Goal: Task Accomplishment & Management: Complete application form

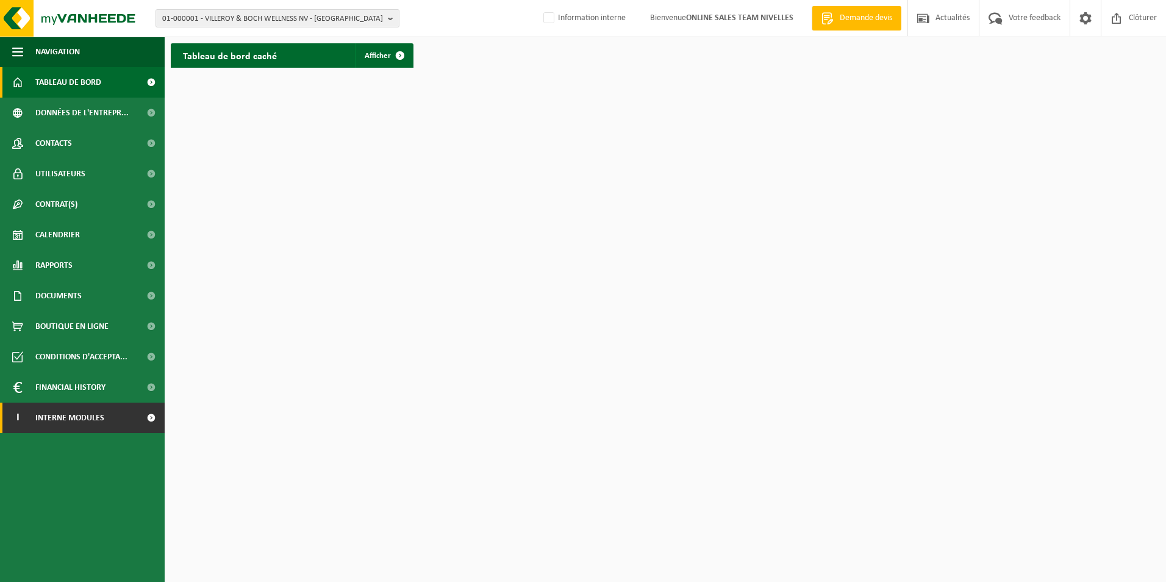
click at [95, 426] on span "Interne modules" at bounding box center [69, 418] width 69 height 31
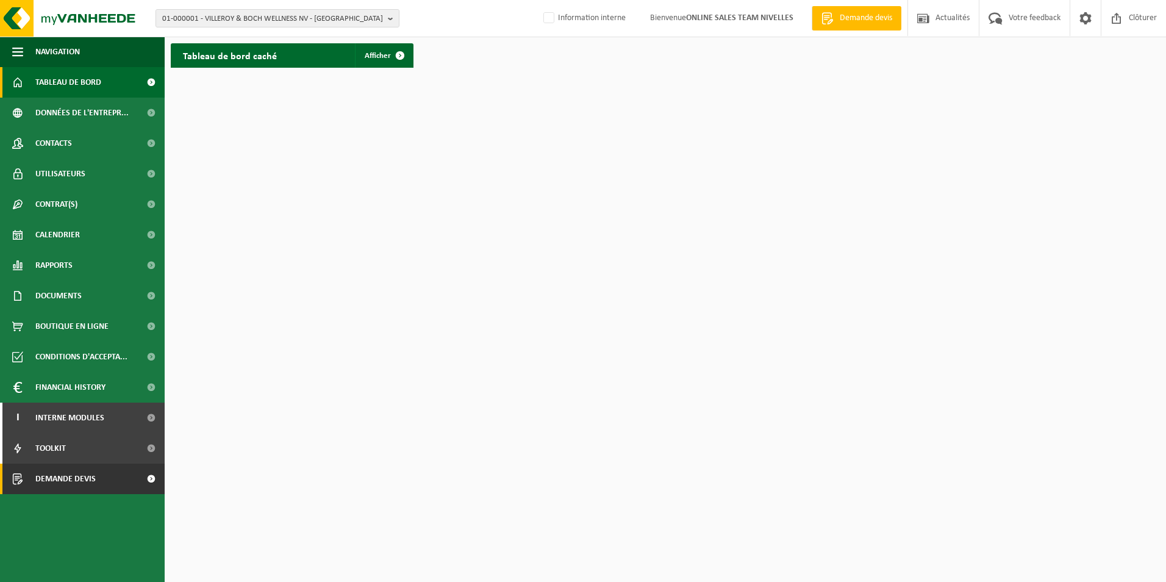
click at [69, 478] on span "Demande devis" at bounding box center [65, 479] width 60 height 31
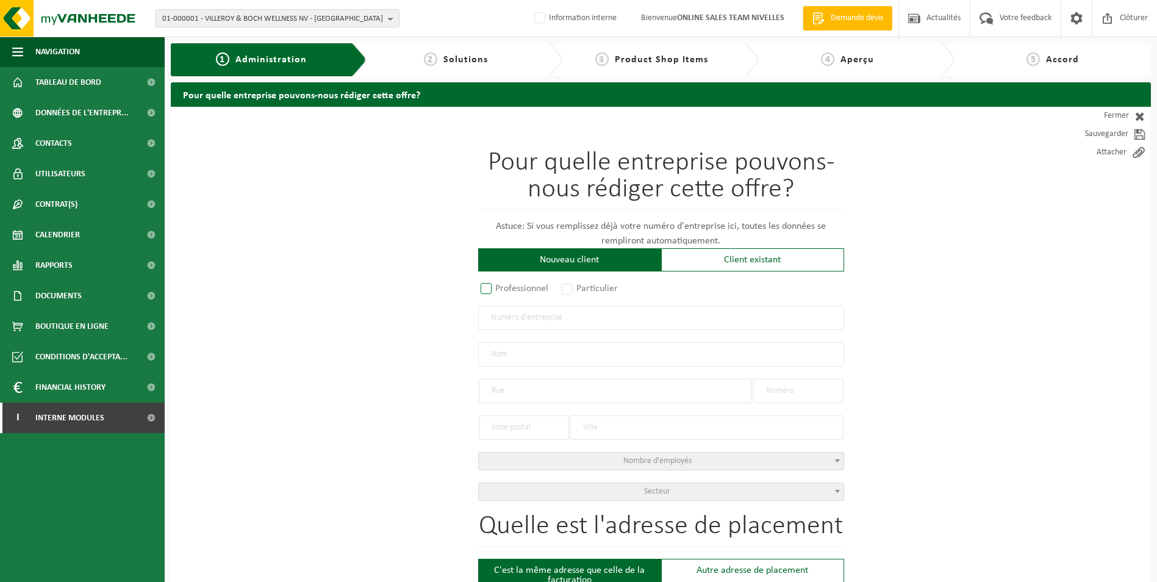
click at [486, 289] on label "Professionnel" at bounding box center [515, 288] width 74 height 17
click at [498, 289] on input "Professionnel" at bounding box center [502, 290] width 8 height 8
radio input "true"
click at [519, 319] on input "text" at bounding box center [661, 318] width 366 height 24
drag, startPoint x: 571, startPoint y: 287, endPoint x: 569, endPoint y: 298, distance: 11.1
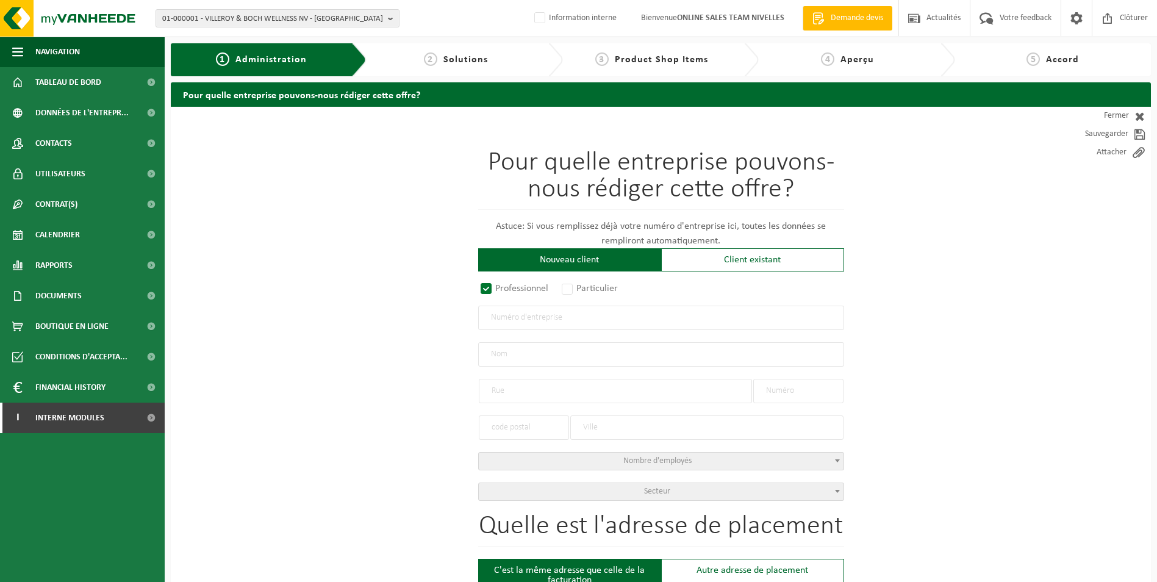
click at [571, 287] on label "Particulier" at bounding box center [590, 288] width 62 height 17
click at [580, 287] on input "Particulier" at bounding box center [584, 290] width 8 height 8
radio input "true"
select select "P"
select select "1707"
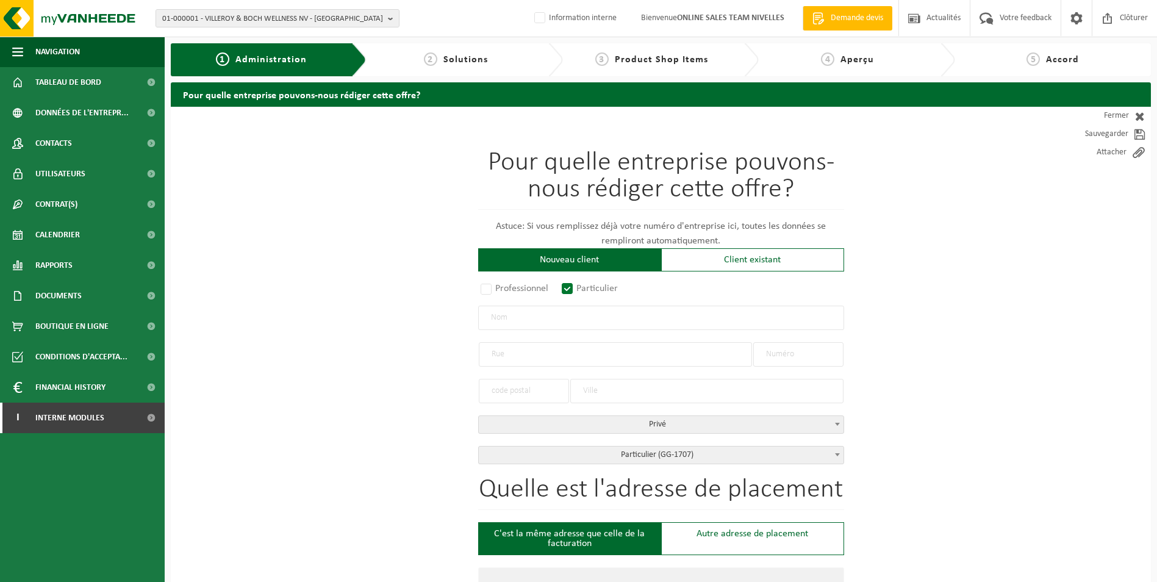
click at [565, 321] on input "text" at bounding box center [661, 318] width 366 height 24
type input "l"
type input "L"
type input "l"
type input "LIBIOULLE Jacques"
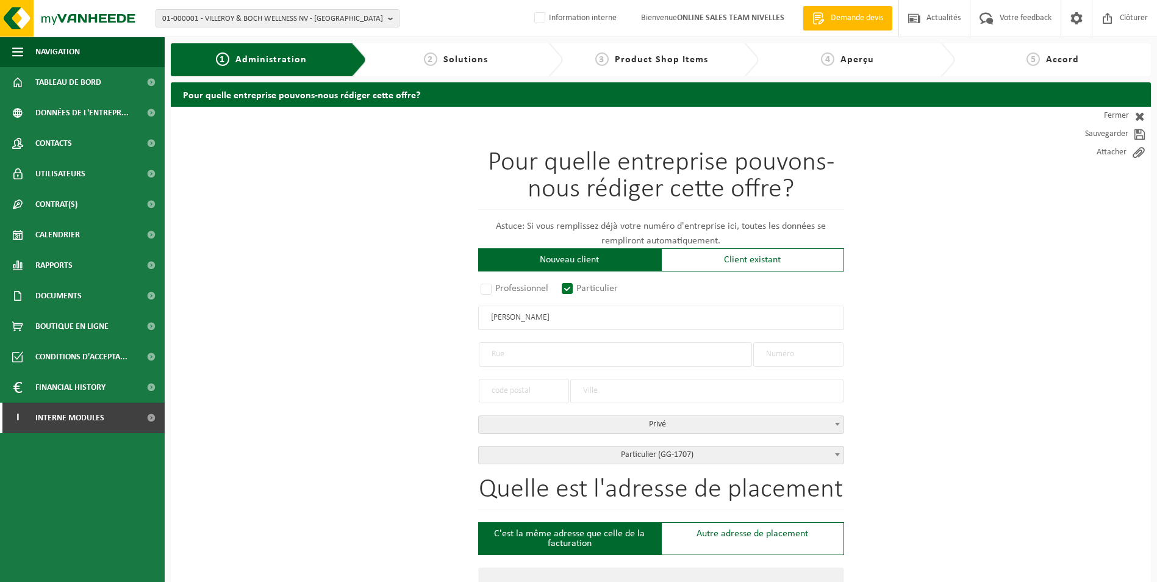
type input "LIBIOULLE Jacques"
type input "c"
type input "Chemin des Morts"
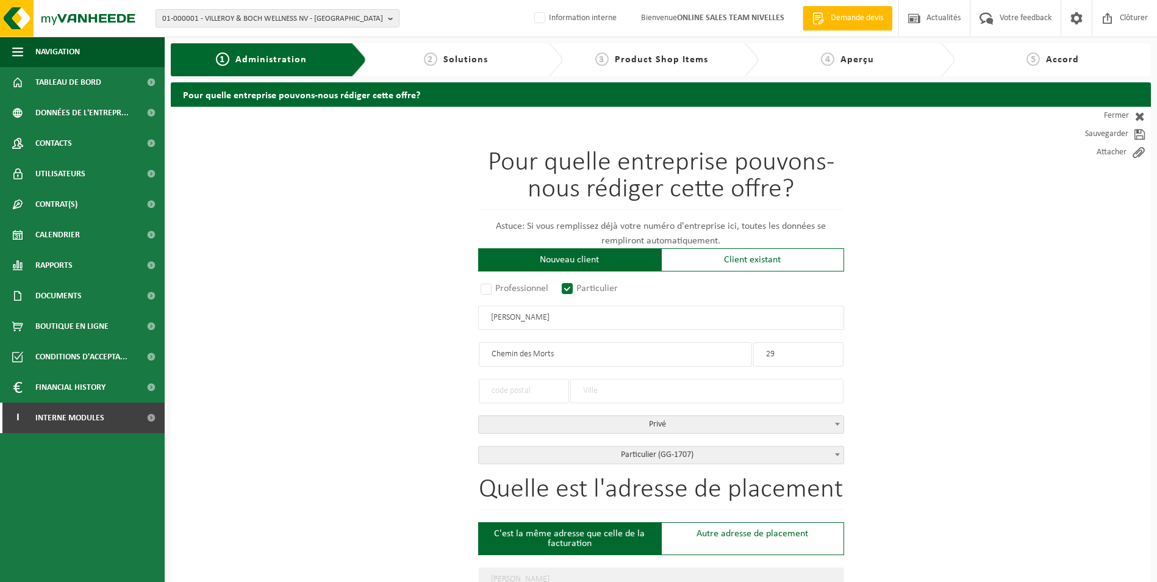
type input "29"
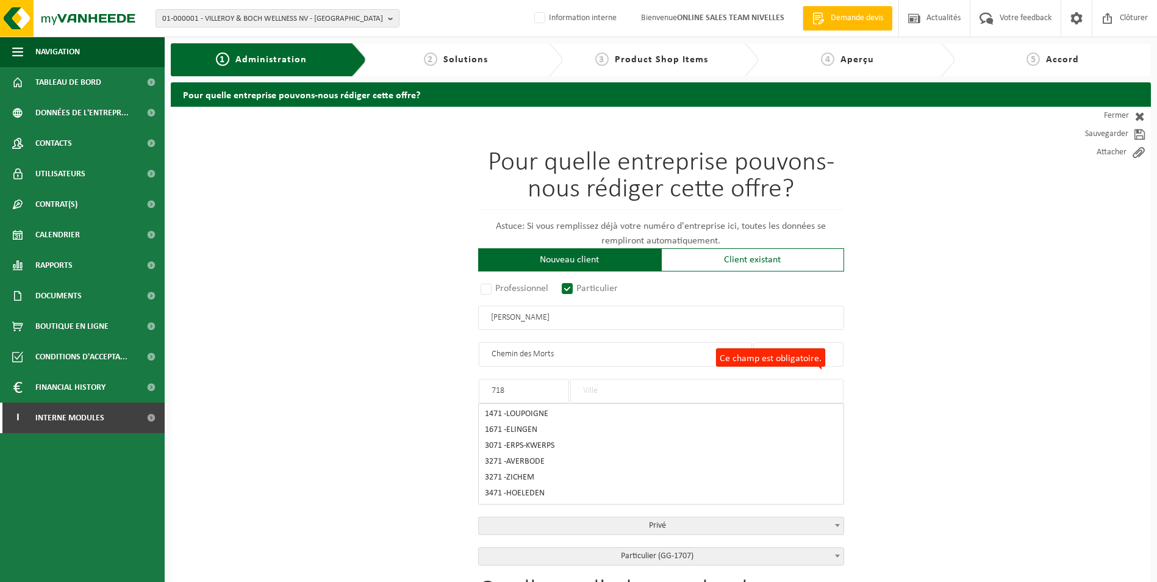
type input "7180"
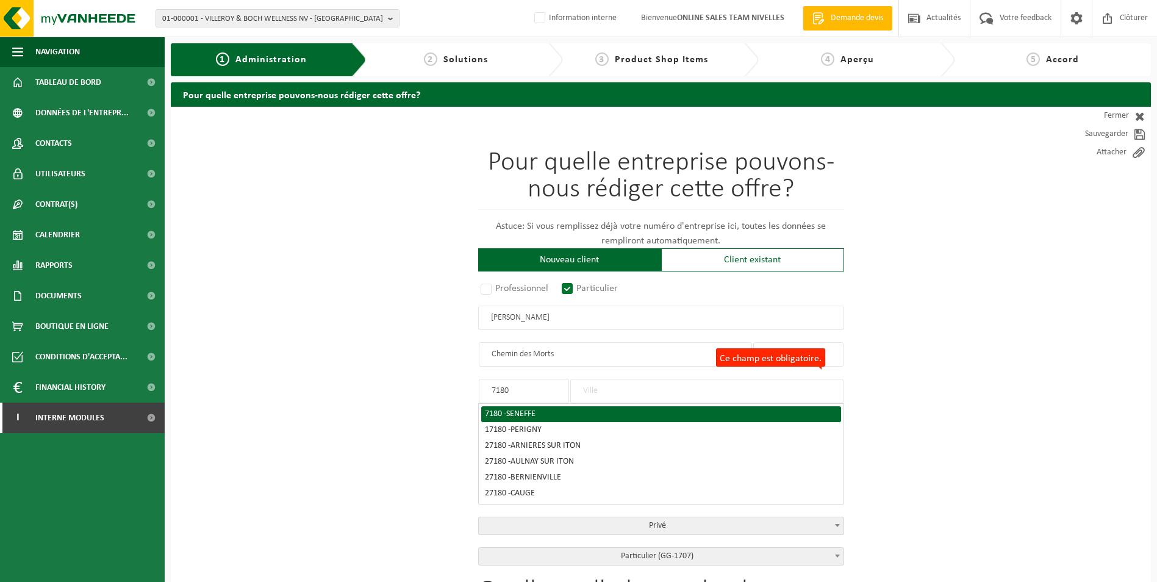
type input "SENEFFE"
type input "7180"
type input "SENEFFE"
type input "7180"
click at [536, 412] on span "SENEFFE" at bounding box center [520, 413] width 29 height 9
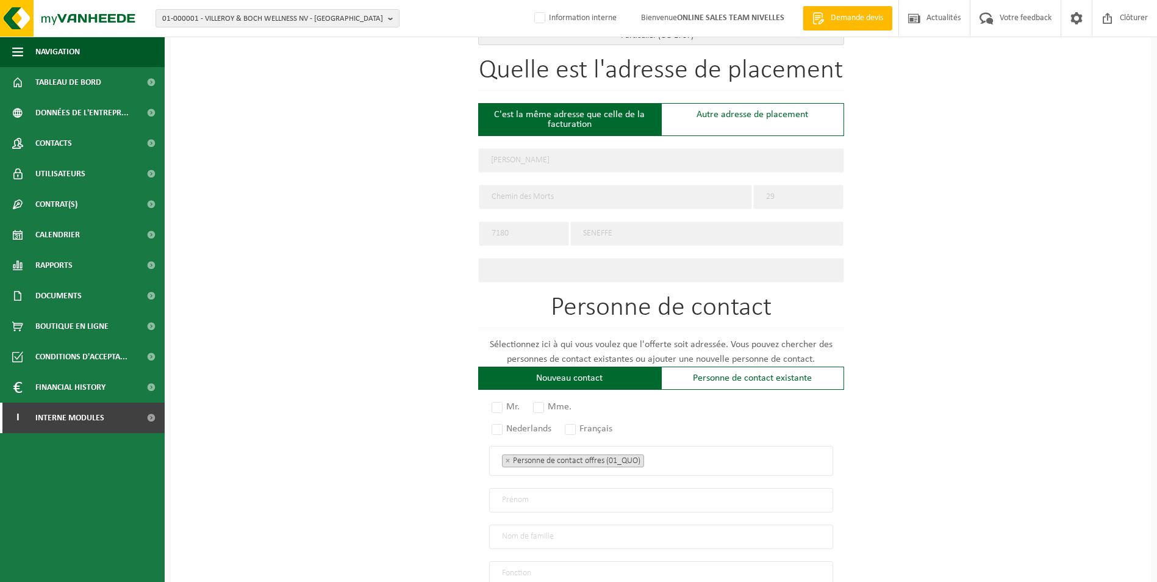
scroll to position [488, 0]
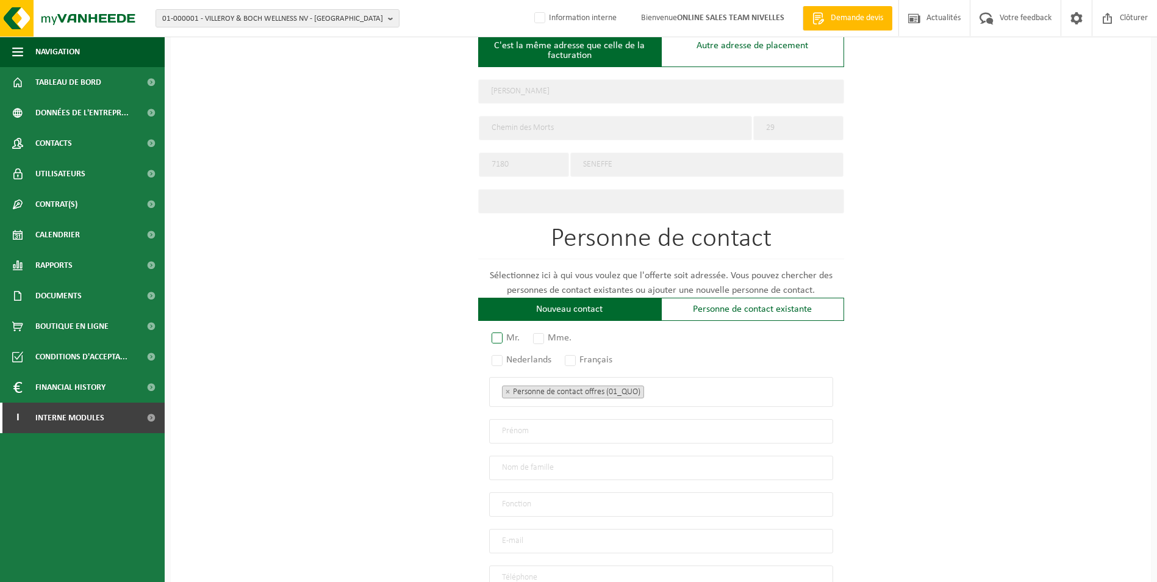
click at [500, 329] on label "Mr." at bounding box center [506, 337] width 34 height 17
radio input "true"
click at [571, 356] on label "Français" at bounding box center [589, 359] width 54 height 17
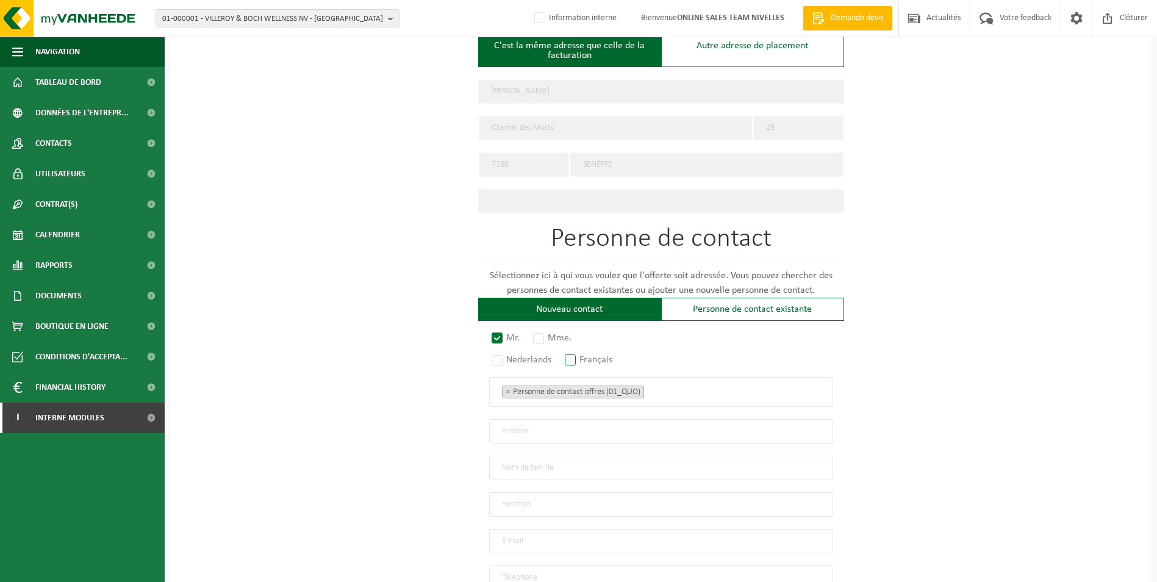
radio input "true"
click at [670, 384] on ul "× Personne de contact offres (01_QUO)" at bounding box center [661, 392] width 318 height 16
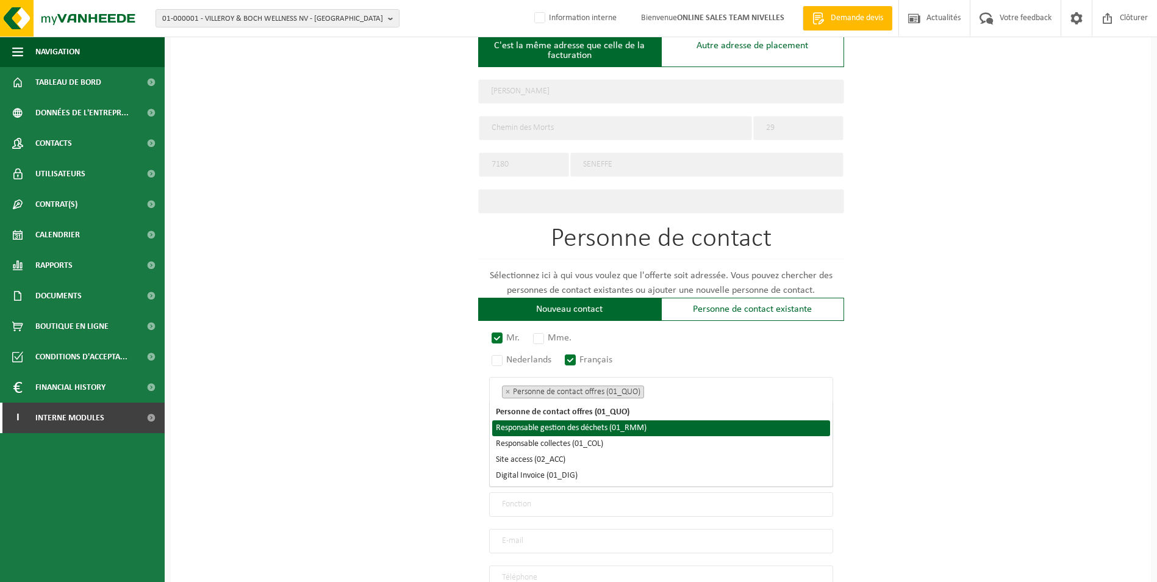
click at [621, 426] on li "Responsable gestion des déchets (01_RMM)" at bounding box center [661, 428] width 338 height 16
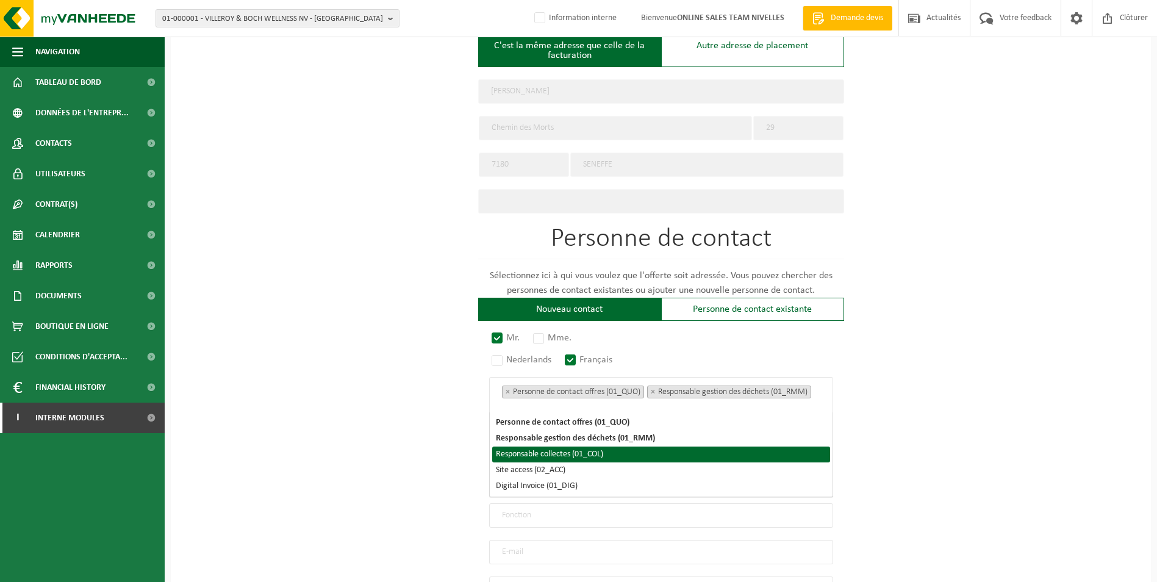
click at [584, 454] on li "Responsable collectes (01_COL)" at bounding box center [661, 455] width 338 height 16
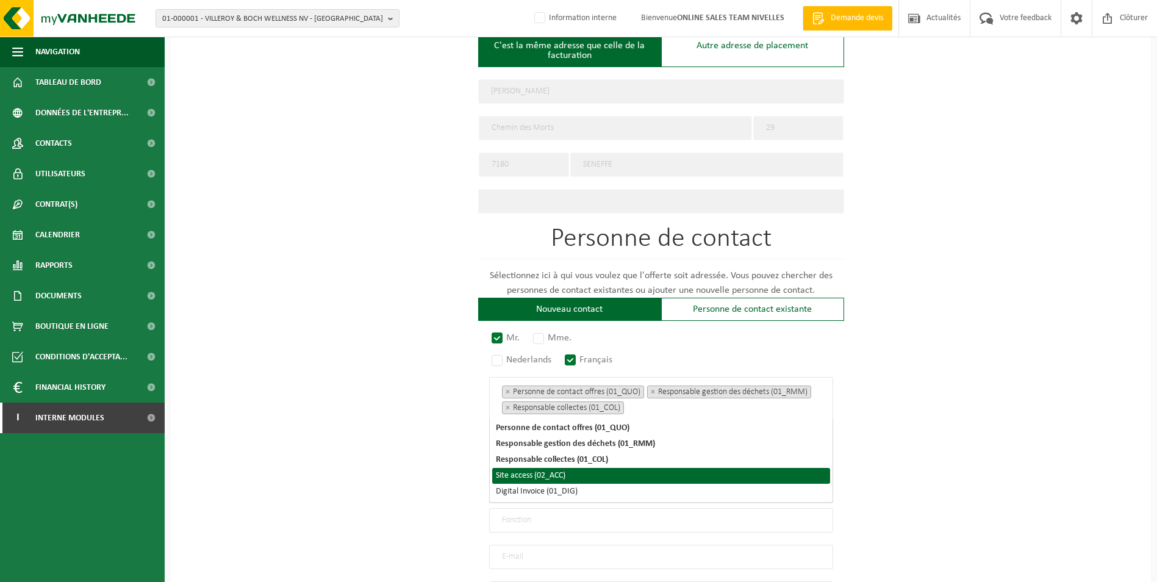
click at [562, 475] on li "Site access (02_ACC)" at bounding box center [661, 476] width 338 height 16
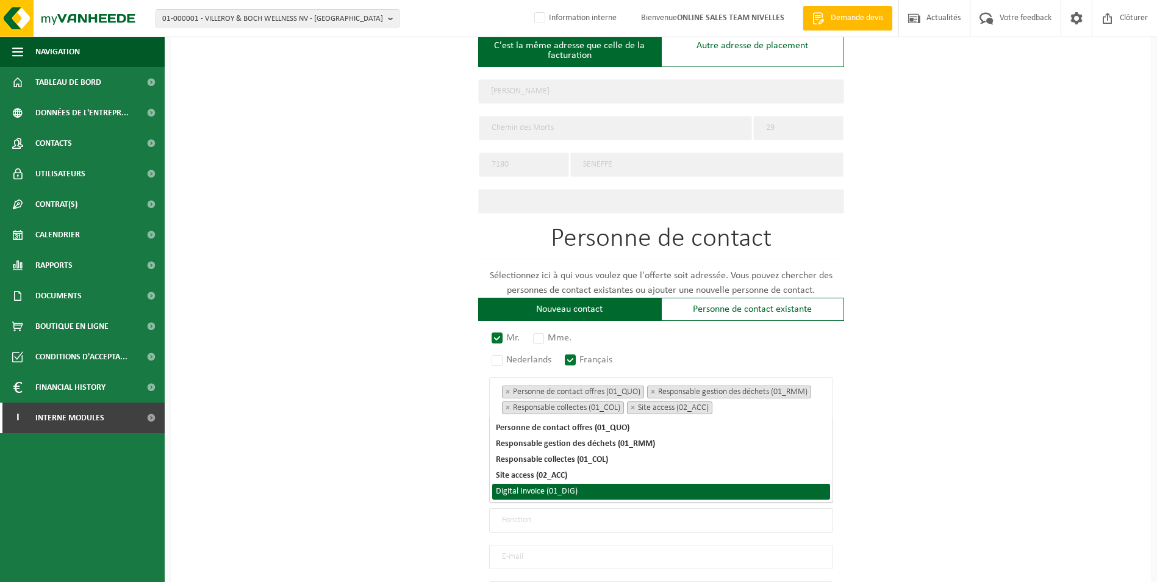
click at [561, 492] on li "Digital Invoice (01_DIG)" at bounding box center [661, 492] width 338 height 16
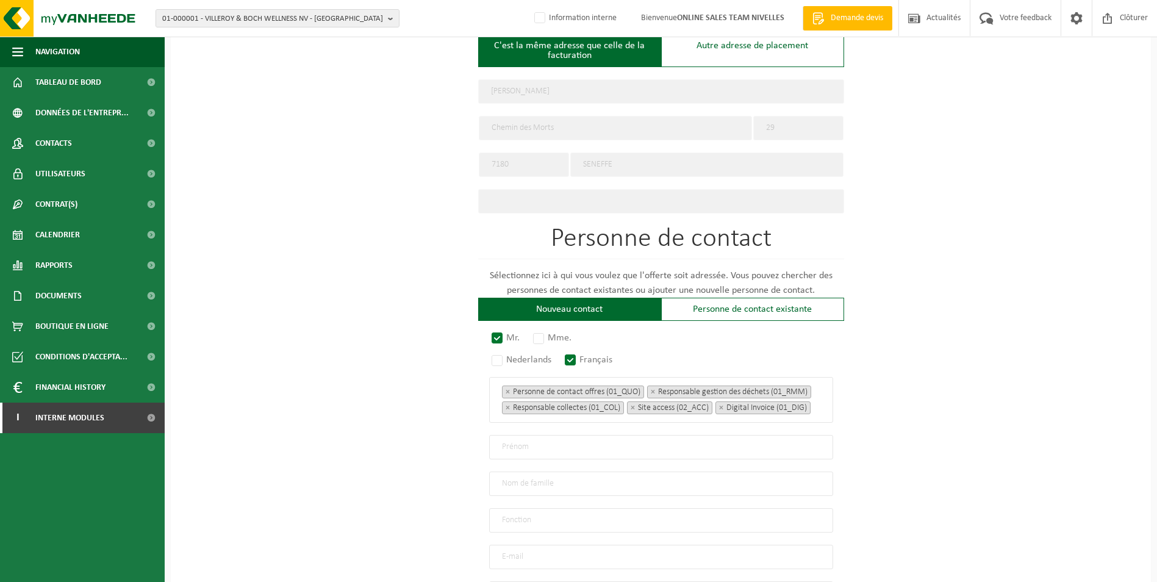
click at [888, 431] on div "Pour quelle entreprise pouvons-nous rédiger cette offre? Astuce: Si vous rempli…" at bounding box center [661, 166] width 980 height 1094
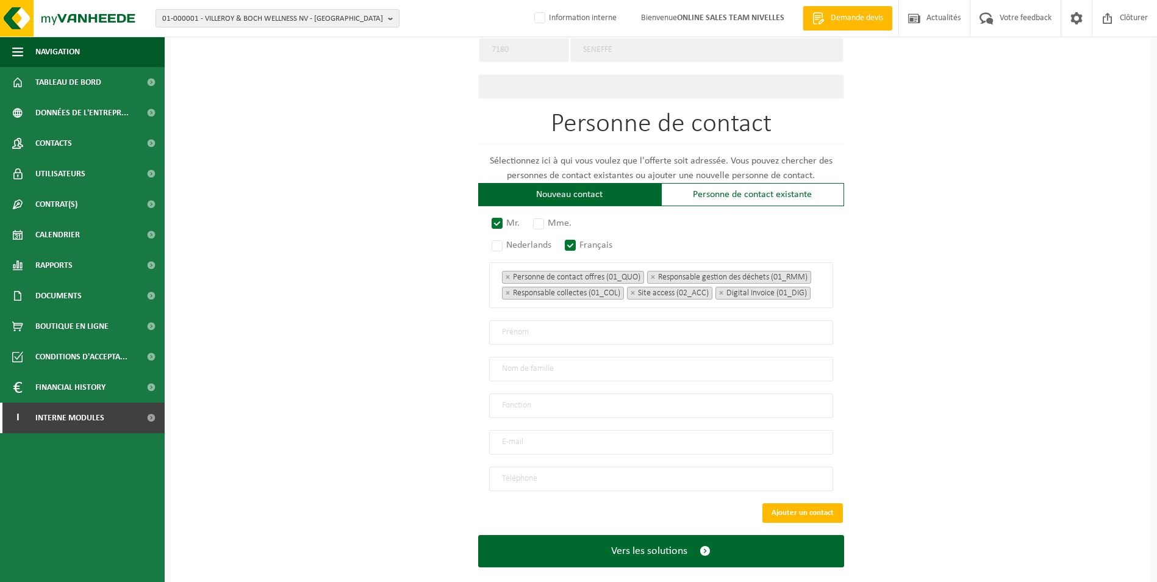
scroll to position [610, 0]
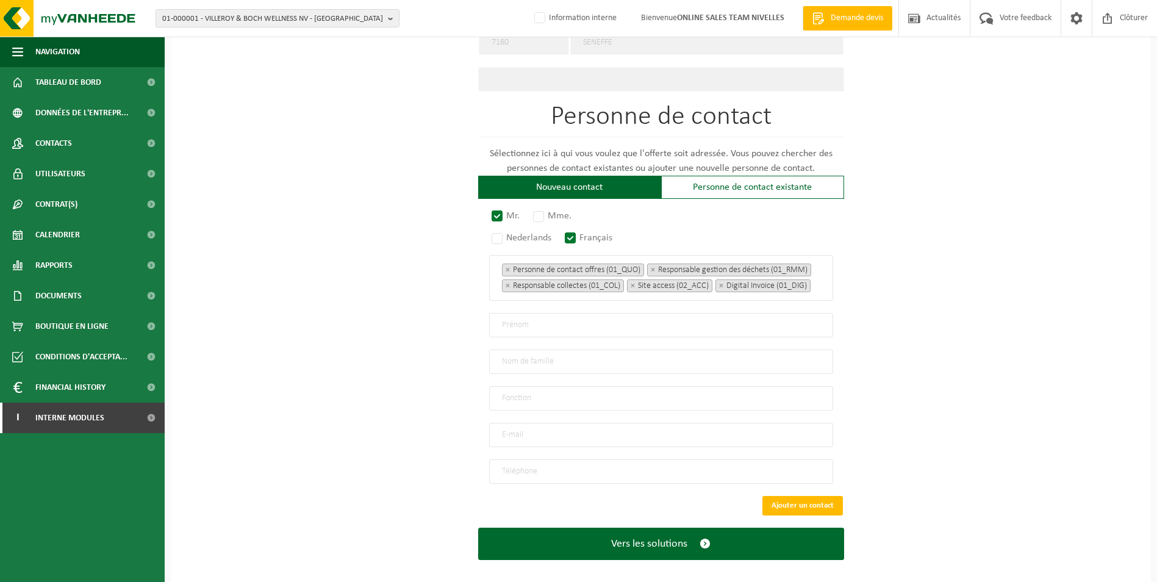
click at [569, 334] on input "text" at bounding box center [661, 325] width 344 height 24
type input "Jacques"
type input "Libioulle"
type input "Direction"
type input "jlibfbecq@outlook.com"
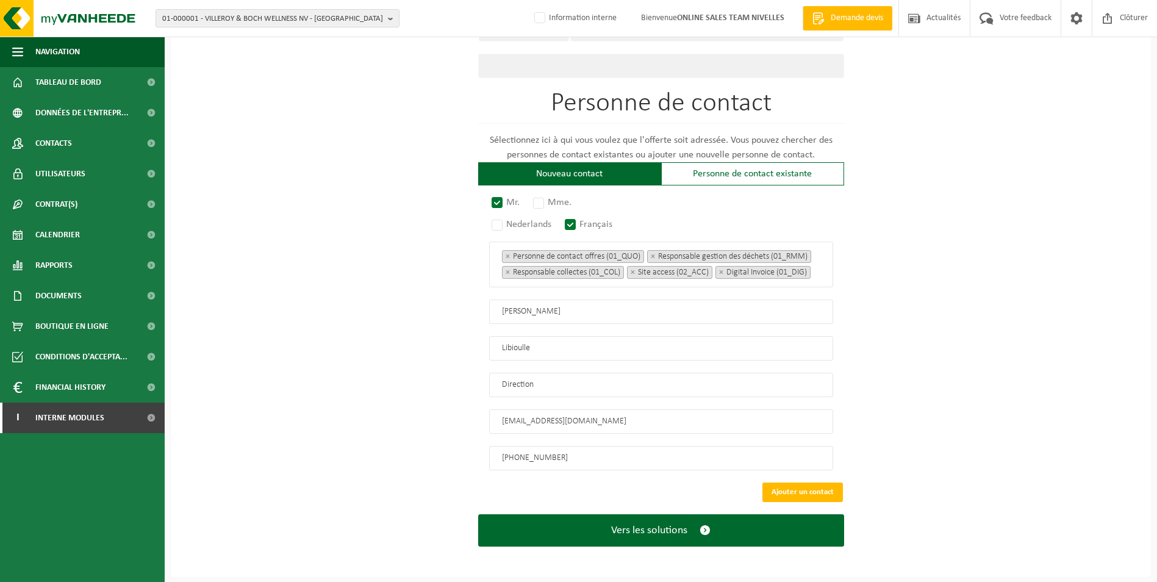
scroll to position [627, 0]
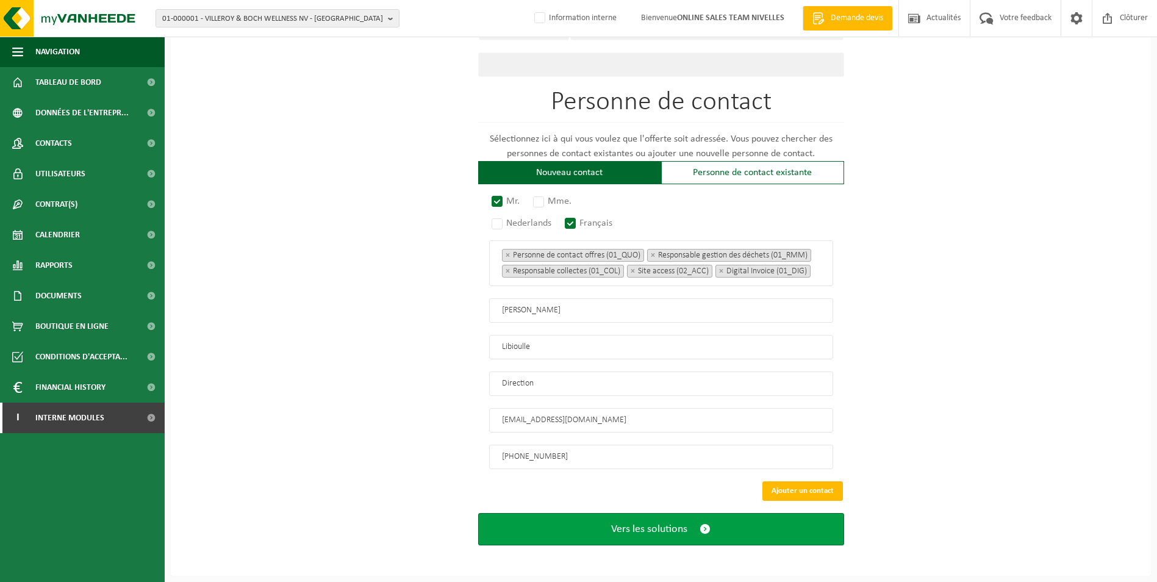
type input "+32 64 55 57 93"
click at [638, 526] on span "Vers les solutions" at bounding box center [649, 529] width 76 height 13
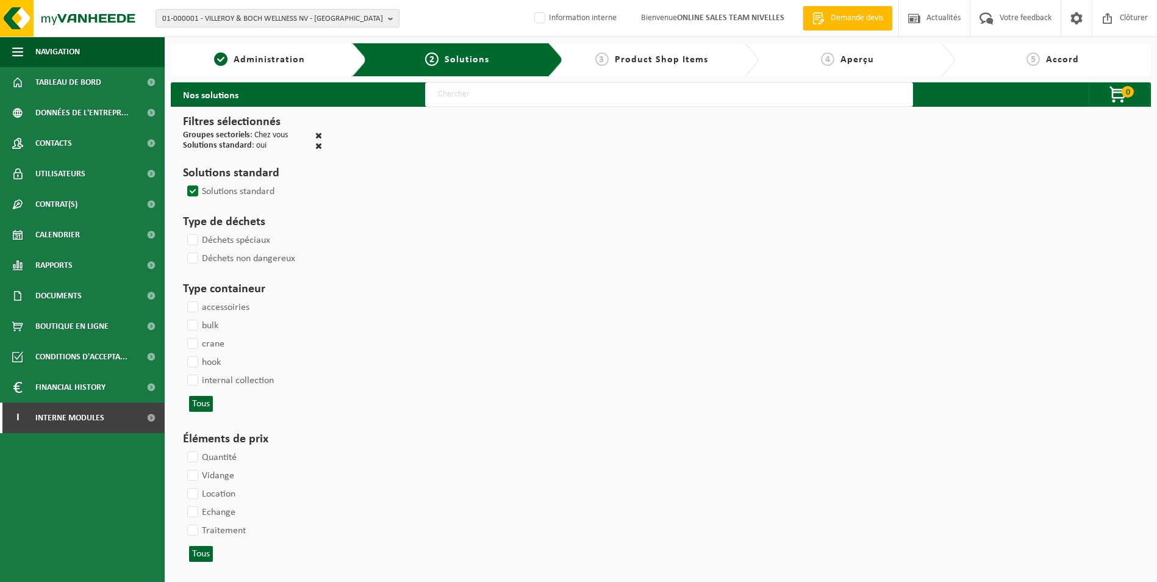
click at [467, 102] on input "text" at bounding box center [669, 94] width 488 height 24
type input "000052"
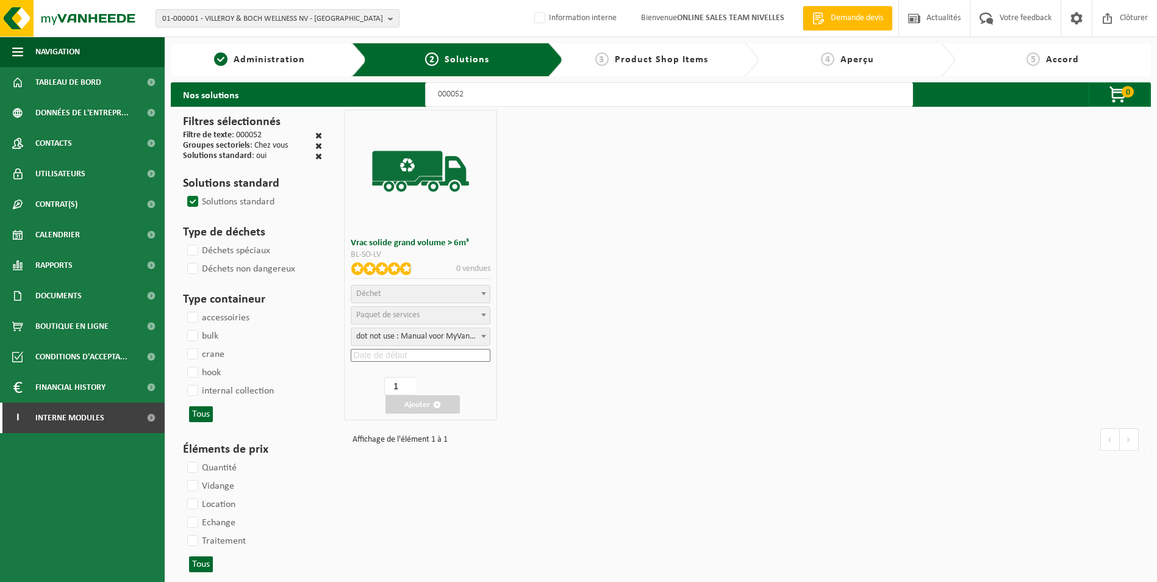
click at [404, 294] on span "Déchet" at bounding box center [420, 294] width 138 height 17
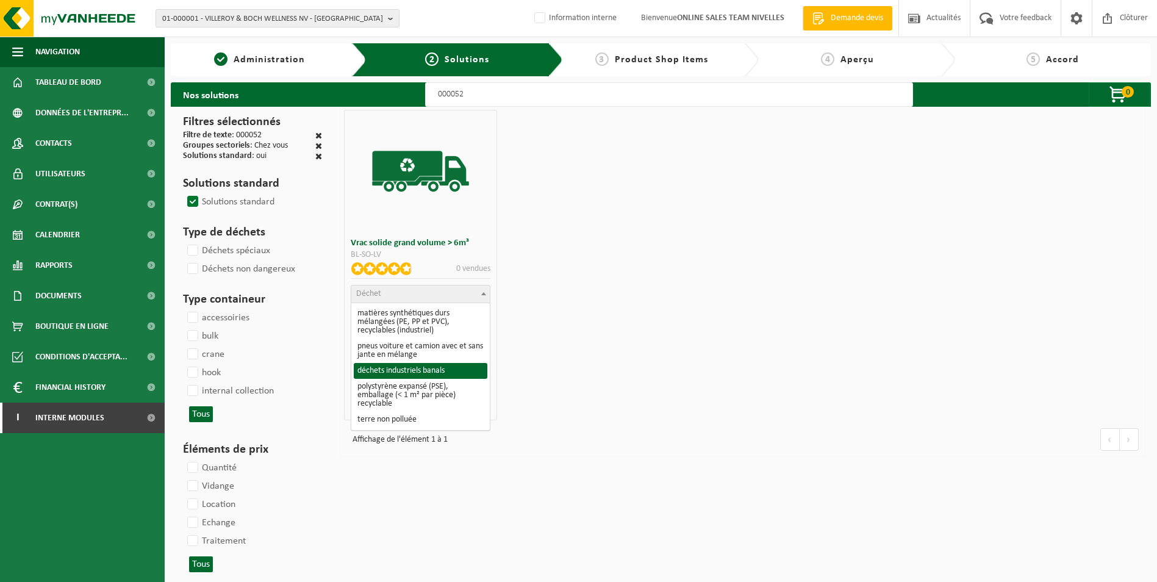
select select "8"
select select
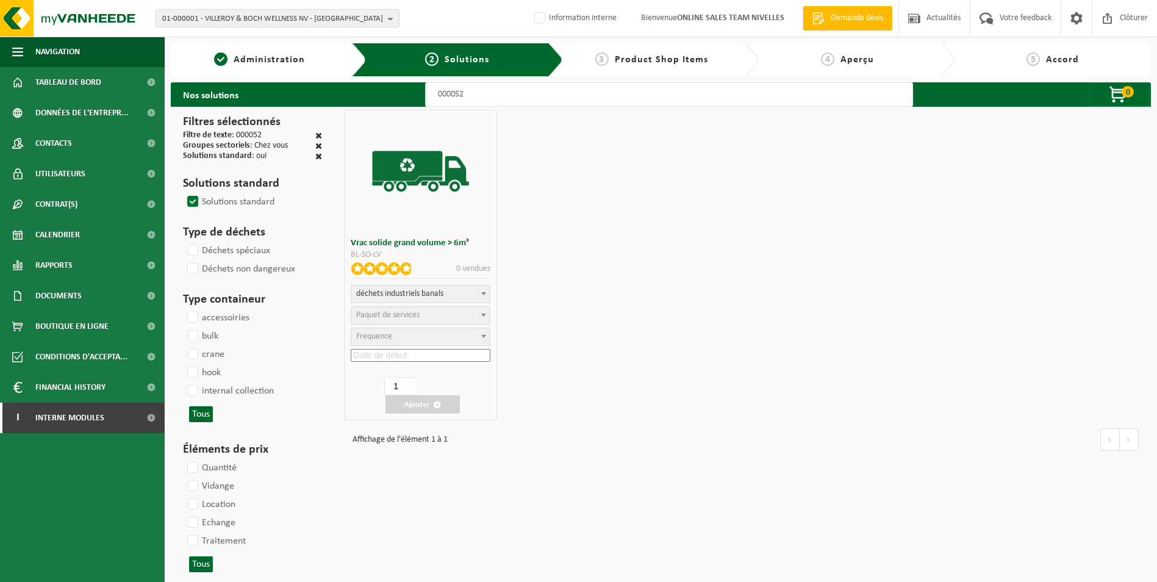
select select "47"
select select "25"
click at [413, 357] on input at bounding box center [421, 355] width 140 height 13
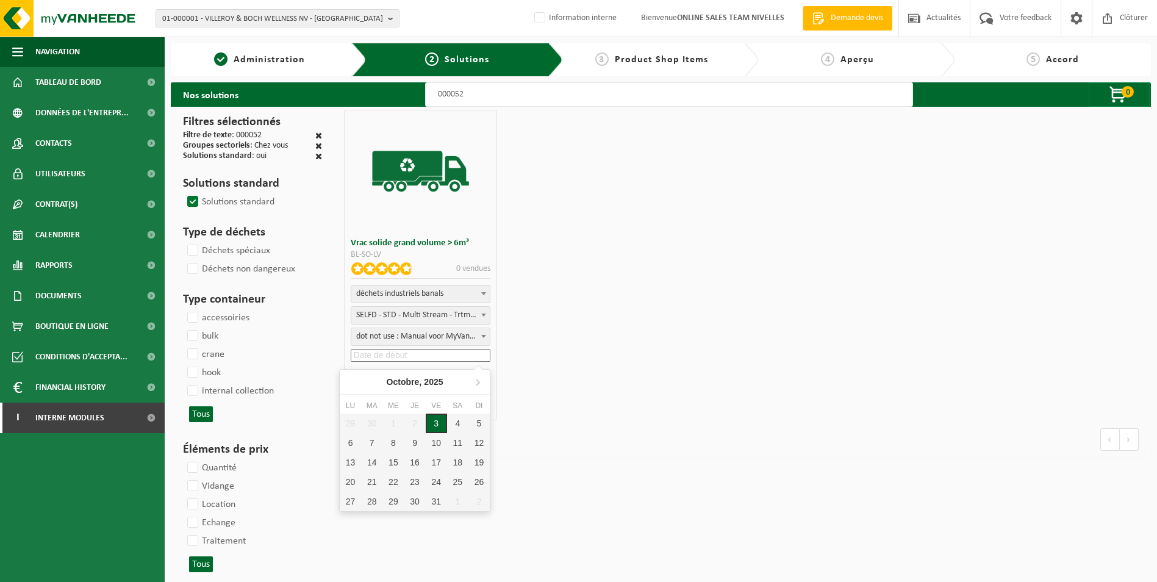
click at [440, 425] on div "3" at bounding box center [436, 424] width 21 height 20
type input "2025-10-03"
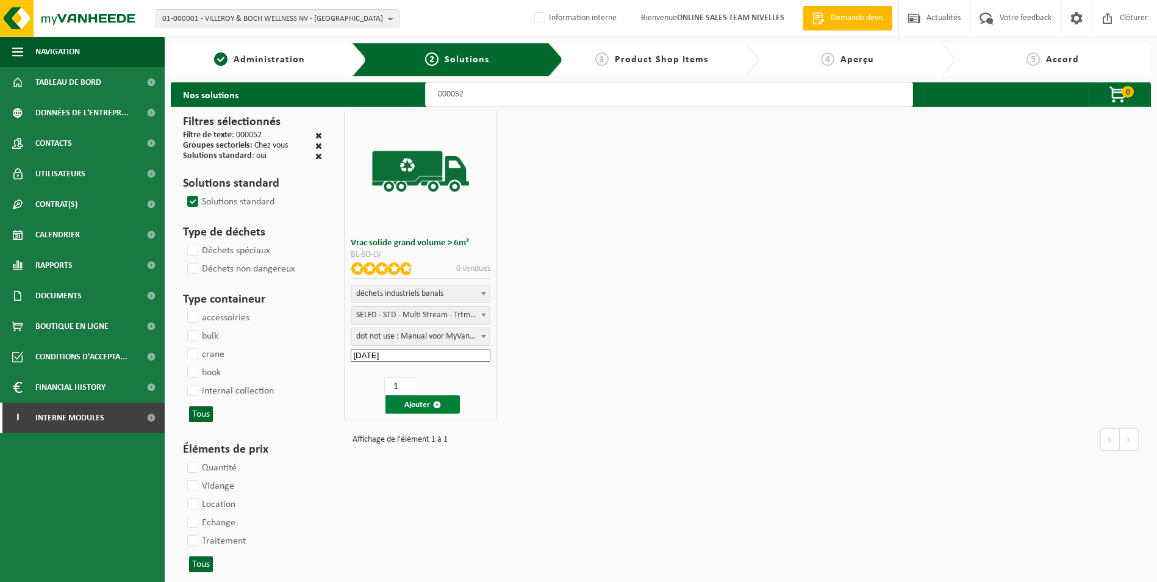
click at [411, 404] on button "Ajouter" at bounding box center [423, 404] width 74 height 18
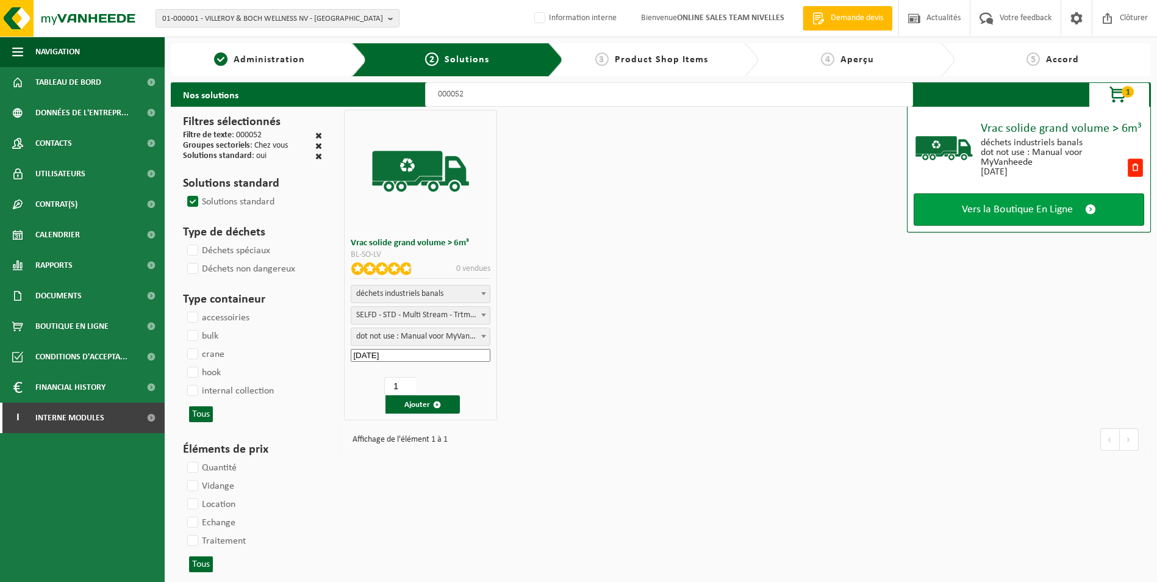
click at [985, 198] on link "Vers la Boutique En Ligne" at bounding box center [1029, 209] width 231 height 32
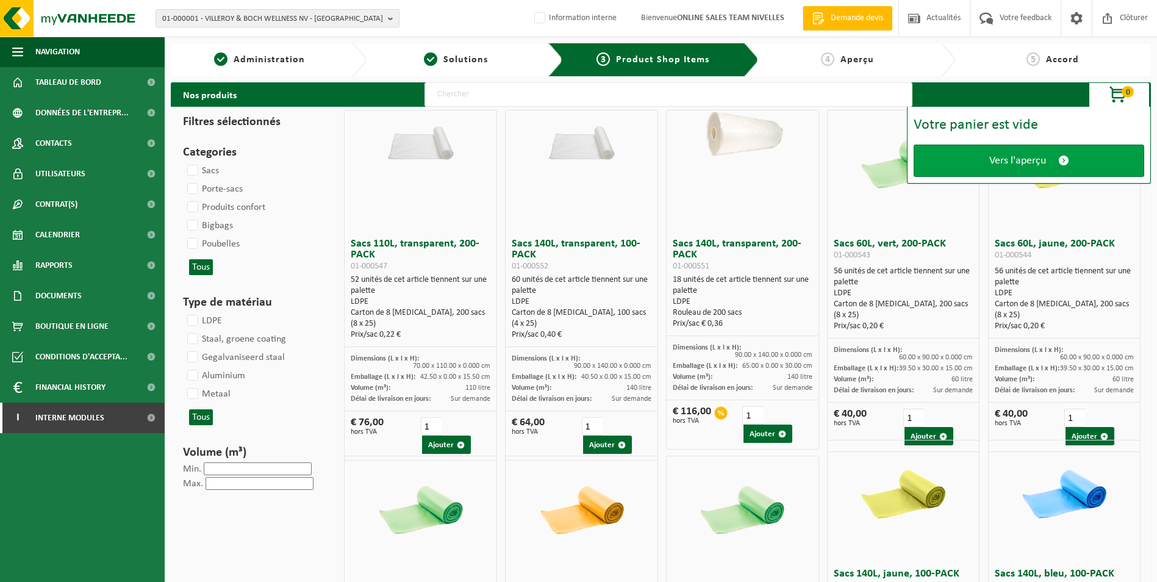
click at [997, 169] on link "Vers l'aperçu" at bounding box center [1029, 161] width 231 height 32
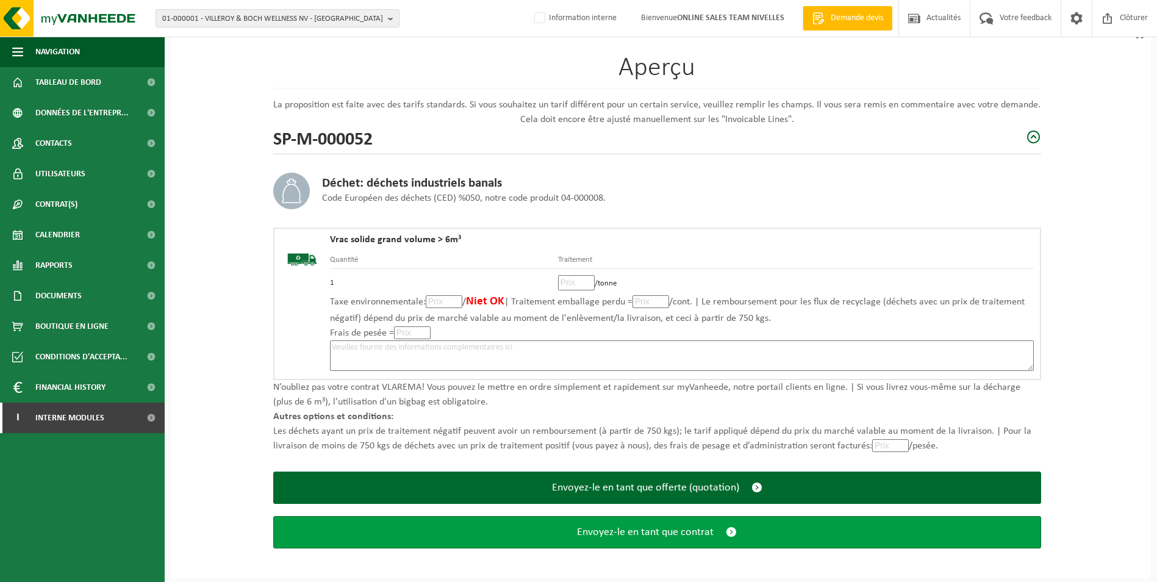
scroll to position [85, 0]
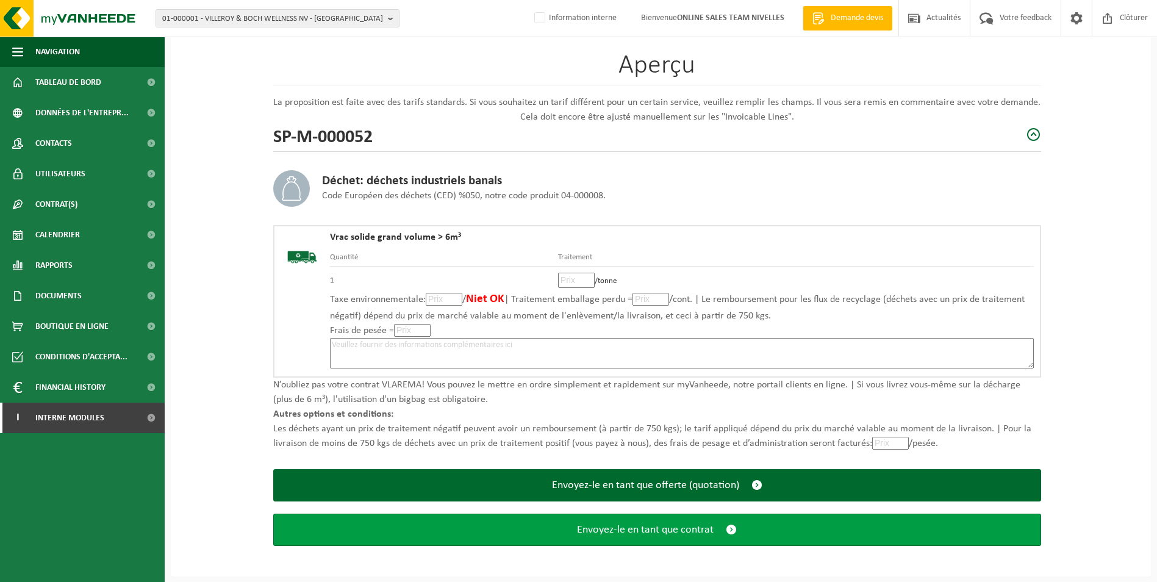
click at [682, 533] on span "Envoyez-le en tant que contrat" at bounding box center [645, 529] width 137 height 13
